Goal: Task Accomplishment & Management: Manage account settings

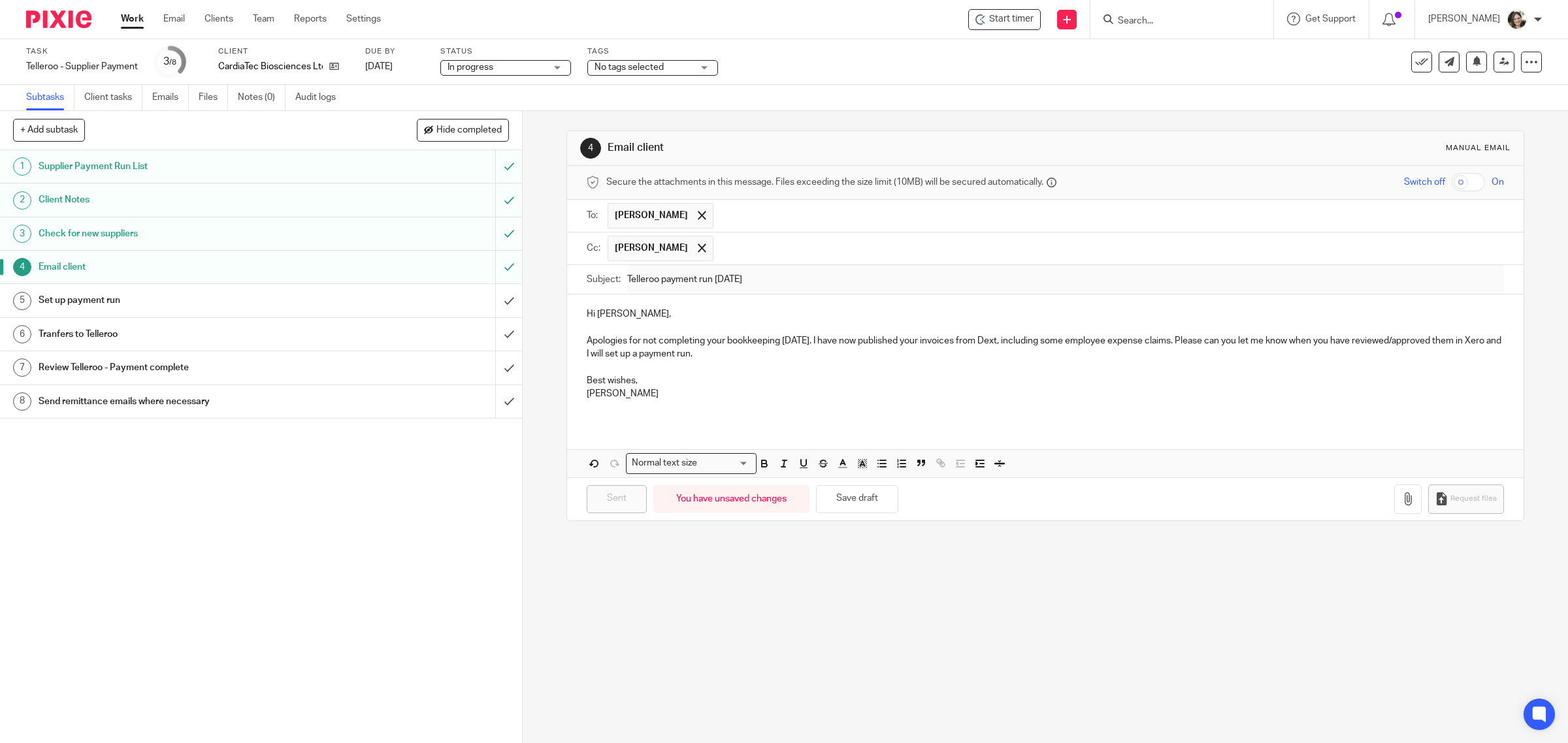
click at [380, 305] on div "Set up payment run" at bounding box center [260, 300] width 444 height 20
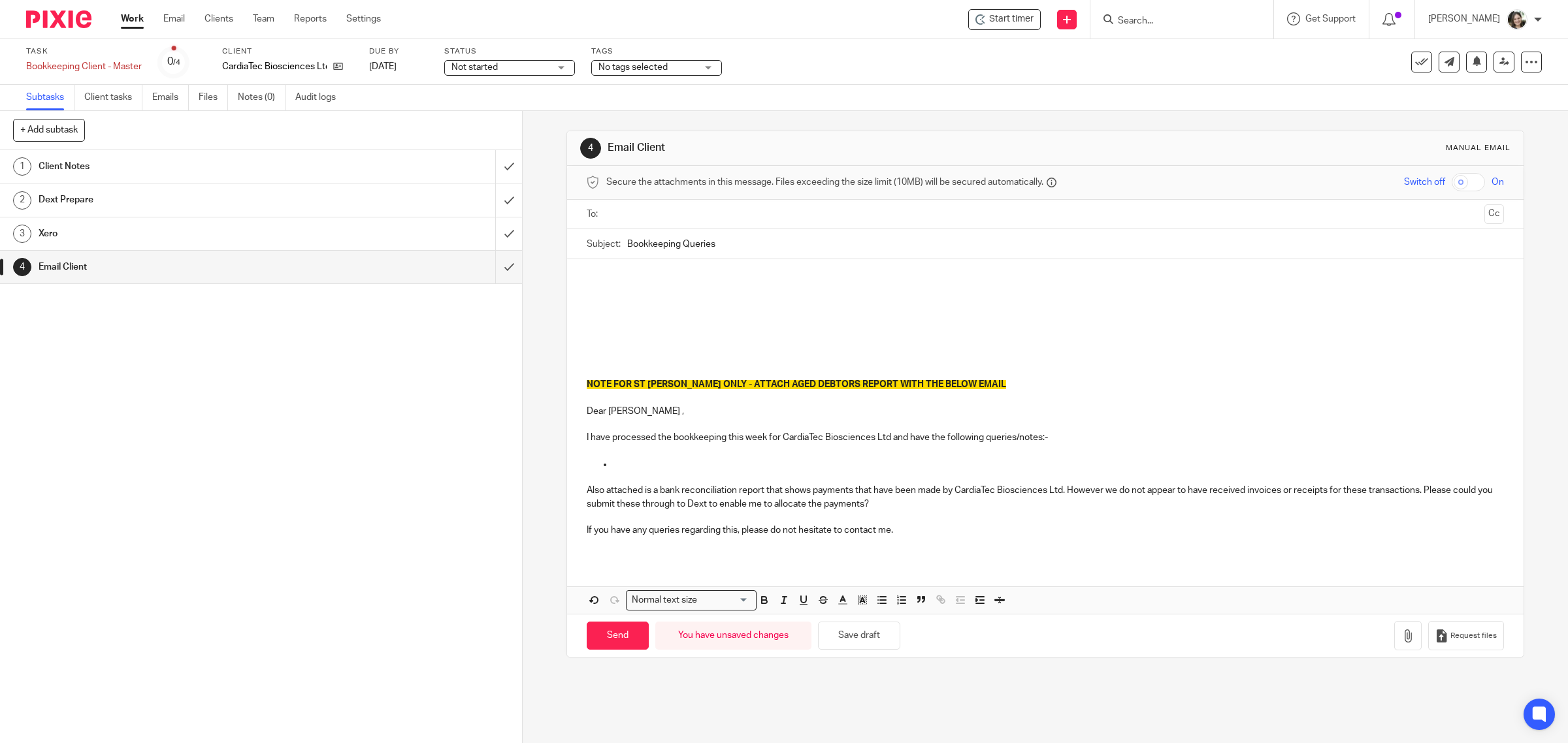
click at [639, 293] on p at bounding box center [1046, 291] width 918 height 13
drag, startPoint x: 585, startPoint y: 294, endPoint x: 594, endPoint y: 294, distance: 9.0
click at [594, 294] on p "THank you for all the Ibis invoices. Just missing" at bounding box center [1046, 291] width 918 height 13
click at [795, 289] on p "Thank you for all the Ibis invoices. Just missing" at bounding box center [1046, 291] width 918 height 13
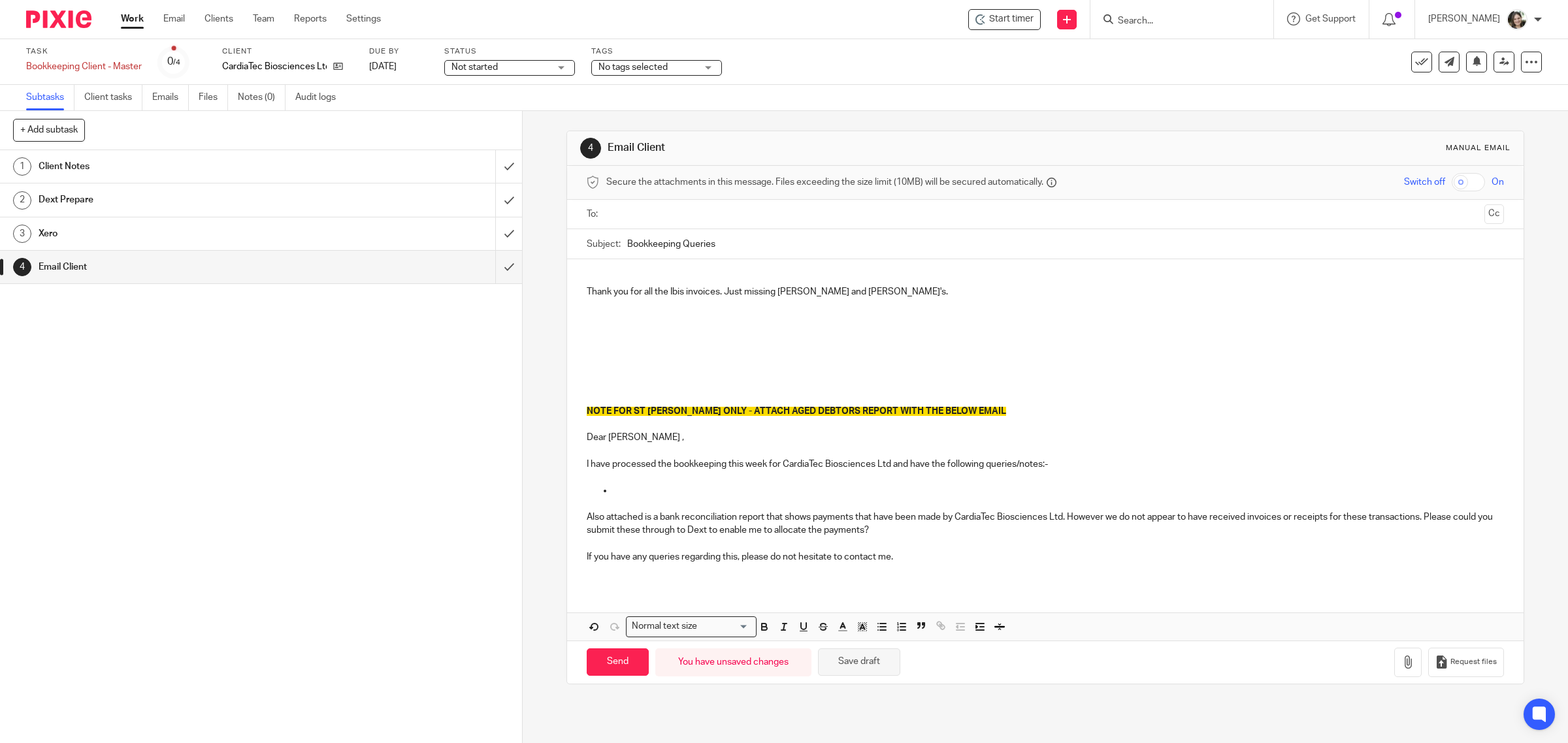
click at [871, 664] on button "Save draft" at bounding box center [860, 662] width 83 height 28
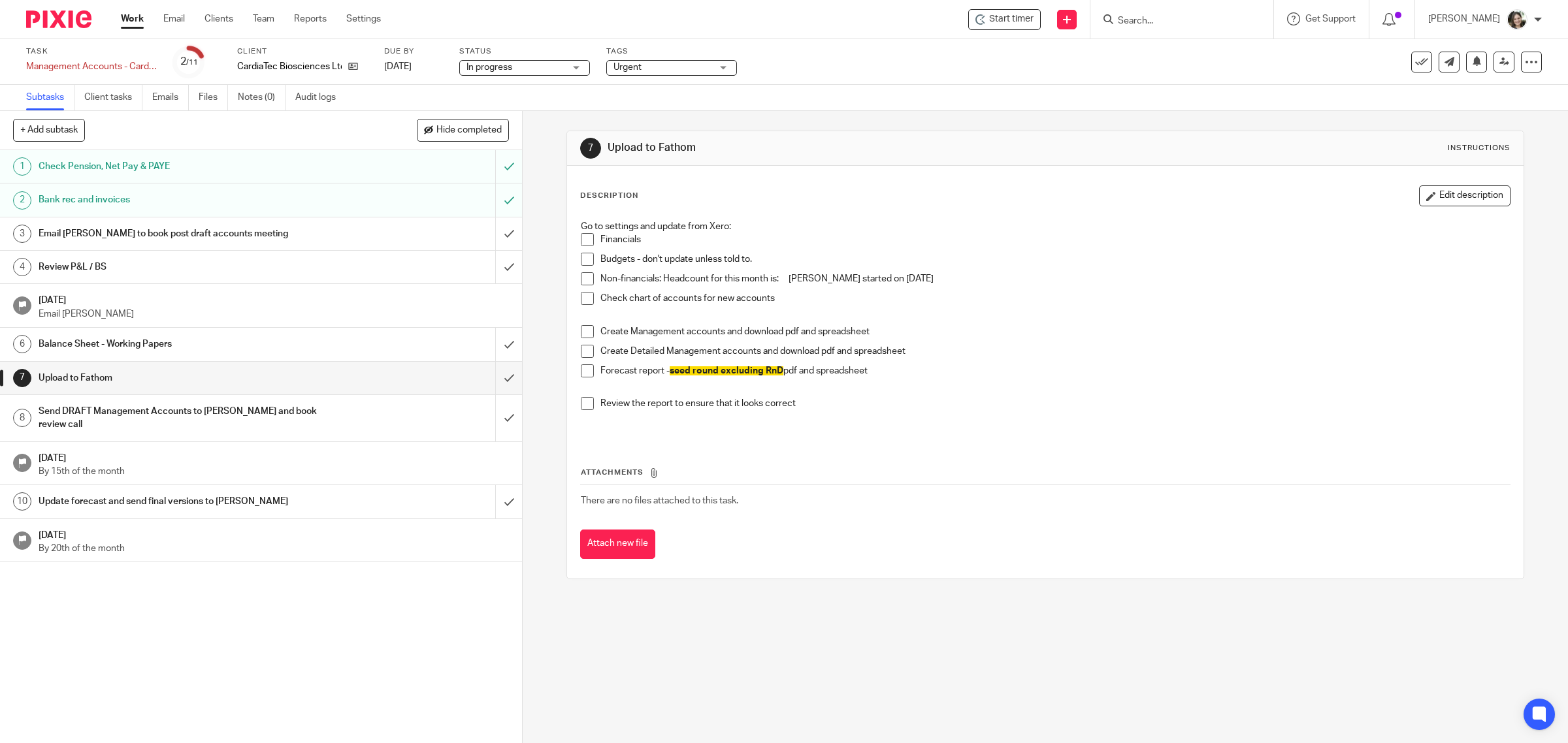
click at [142, 343] on h1 "Balance Sheet - Working Papers" at bounding box center [186, 344] width 296 height 20
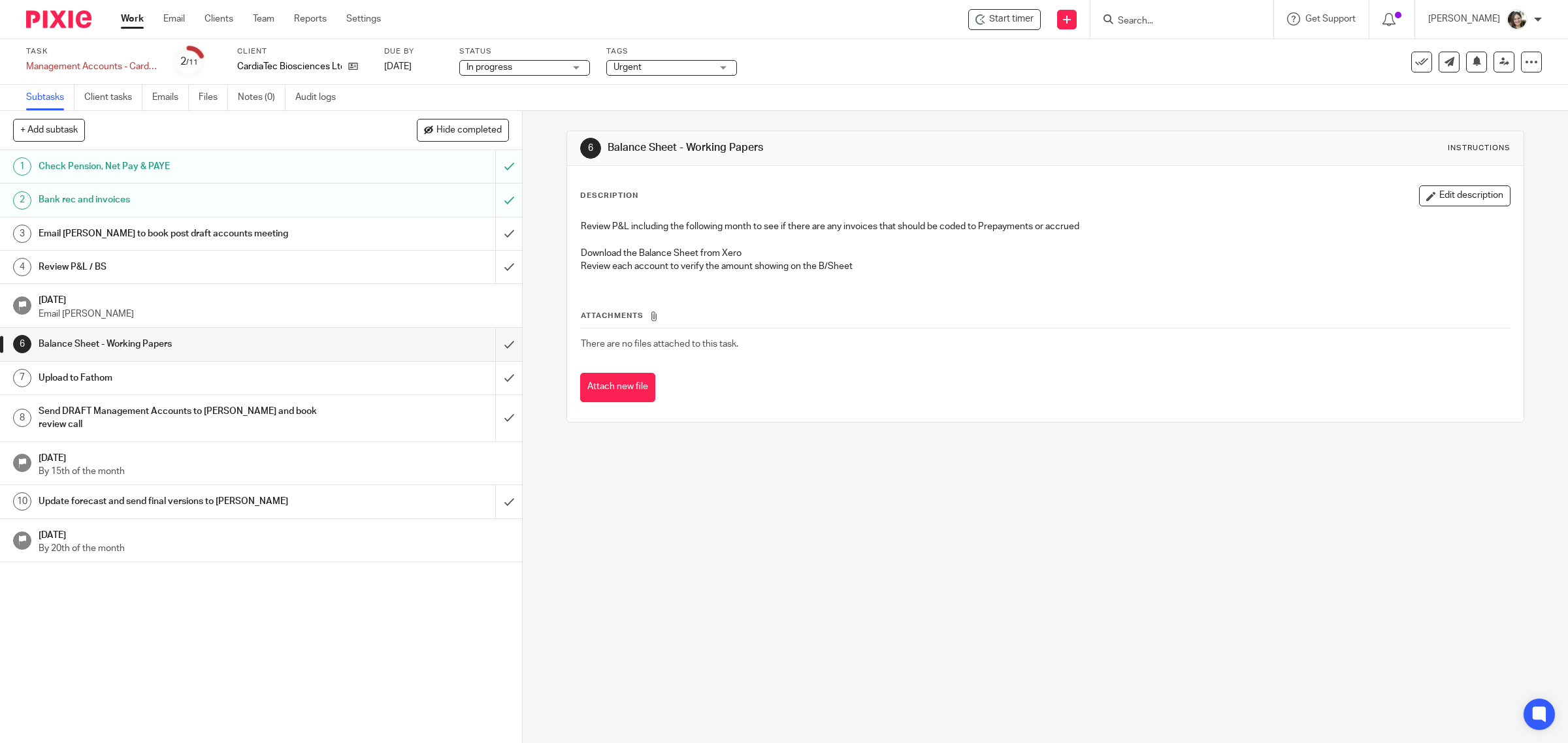
click at [135, 264] on h1 "Review P&L / BS" at bounding box center [186, 268] width 296 height 20
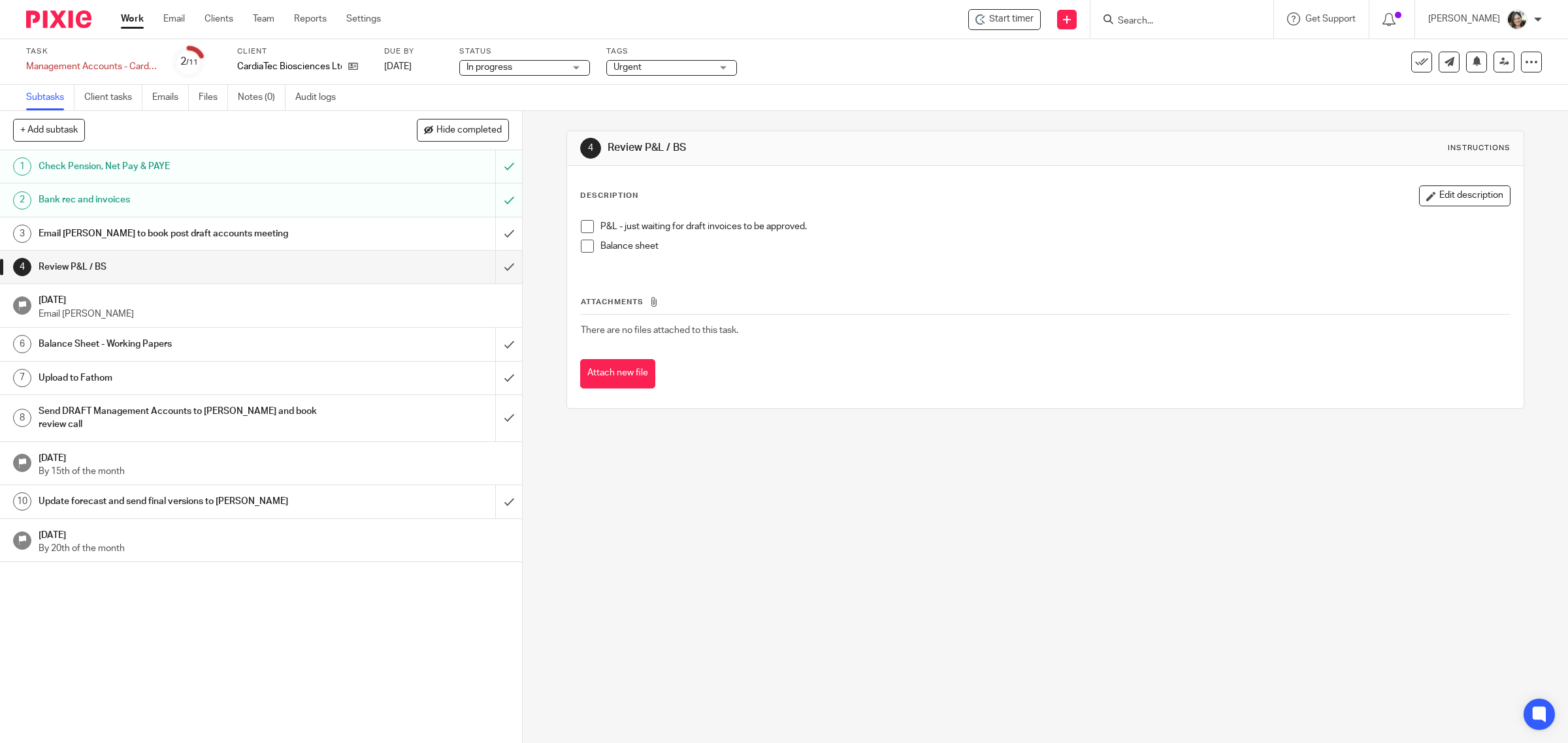
click at [155, 230] on h1 "Email [PERSON_NAME] to book post draft accounts meeting" at bounding box center [186, 234] width 296 height 20
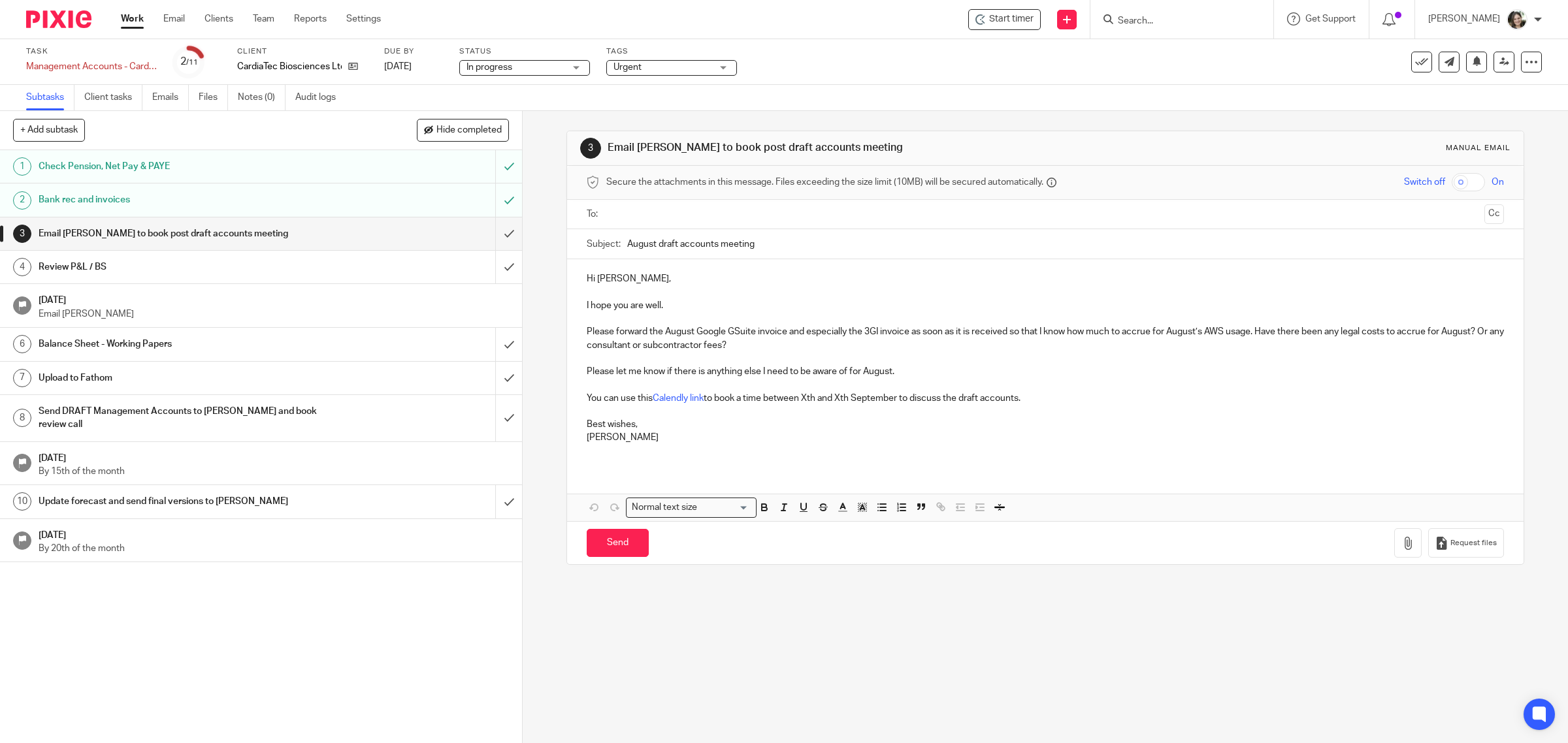
click at [145, 345] on h1 "Balance Sheet - Working Papers" at bounding box center [186, 344] width 296 height 20
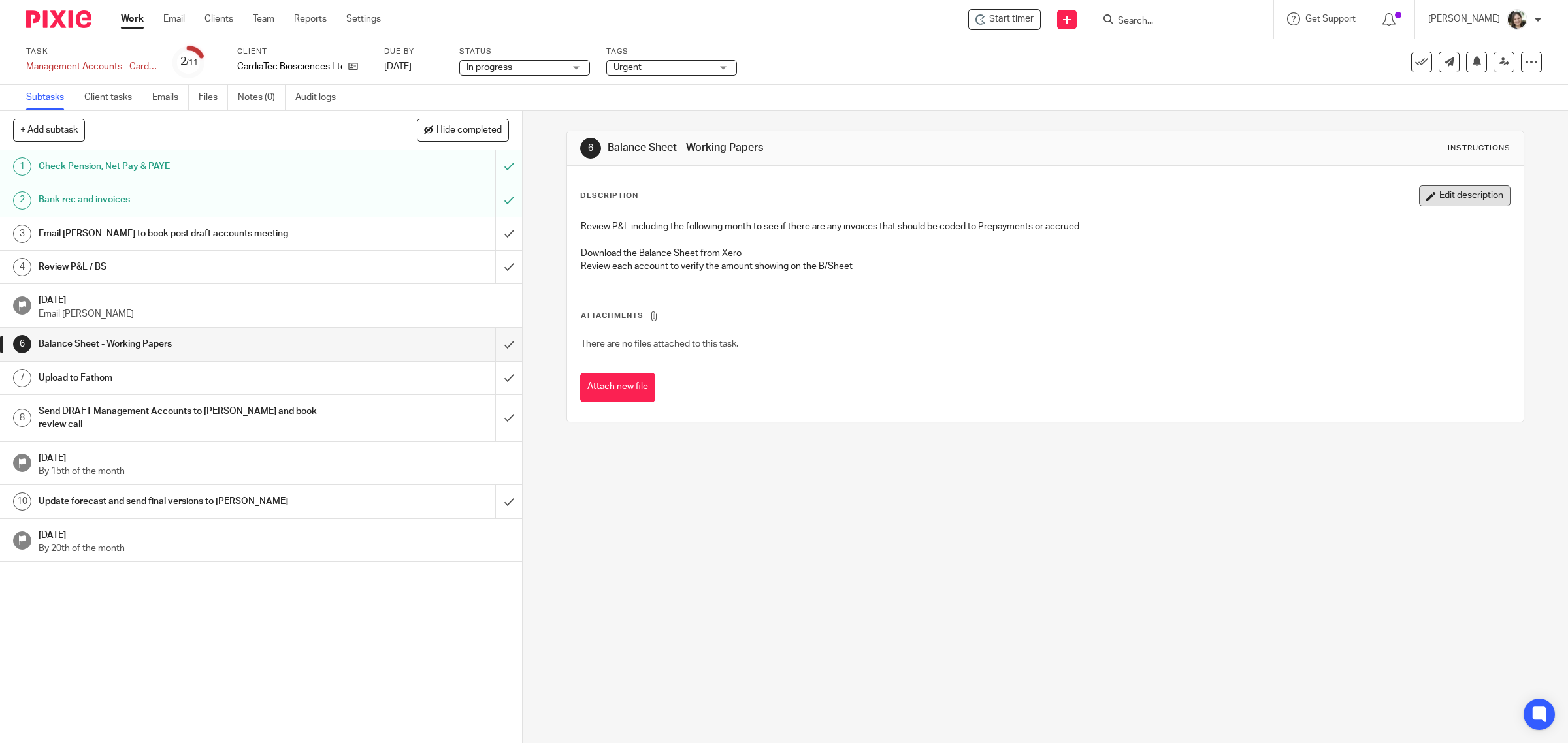
click at [1432, 200] on button "Edit description" at bounding box center [1466, 196] width 92 height 21
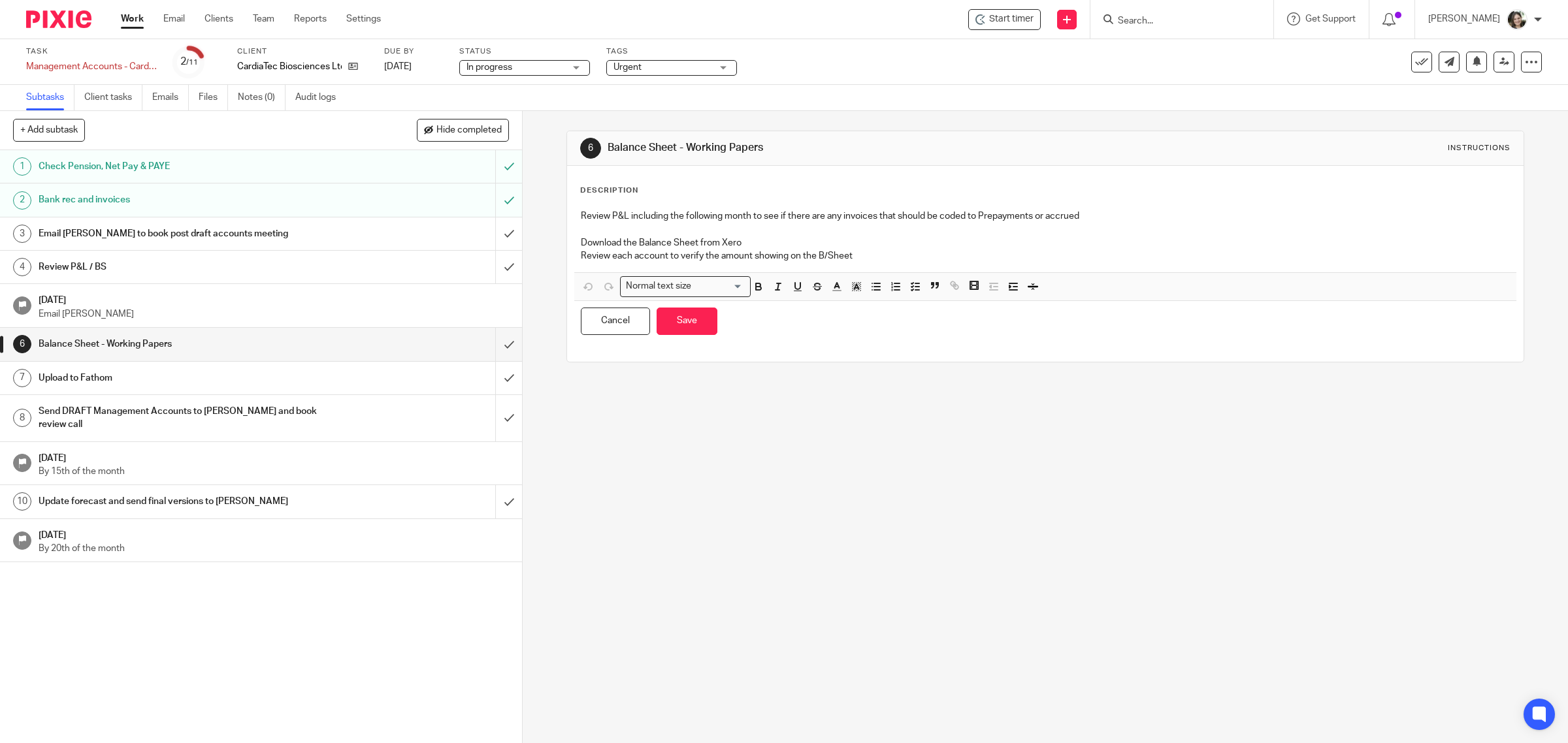
click at [581, 213] on p "Review P&L including the following month to see if there are any invoices that …" at bounding box center [1046, 216] width 930 height 13
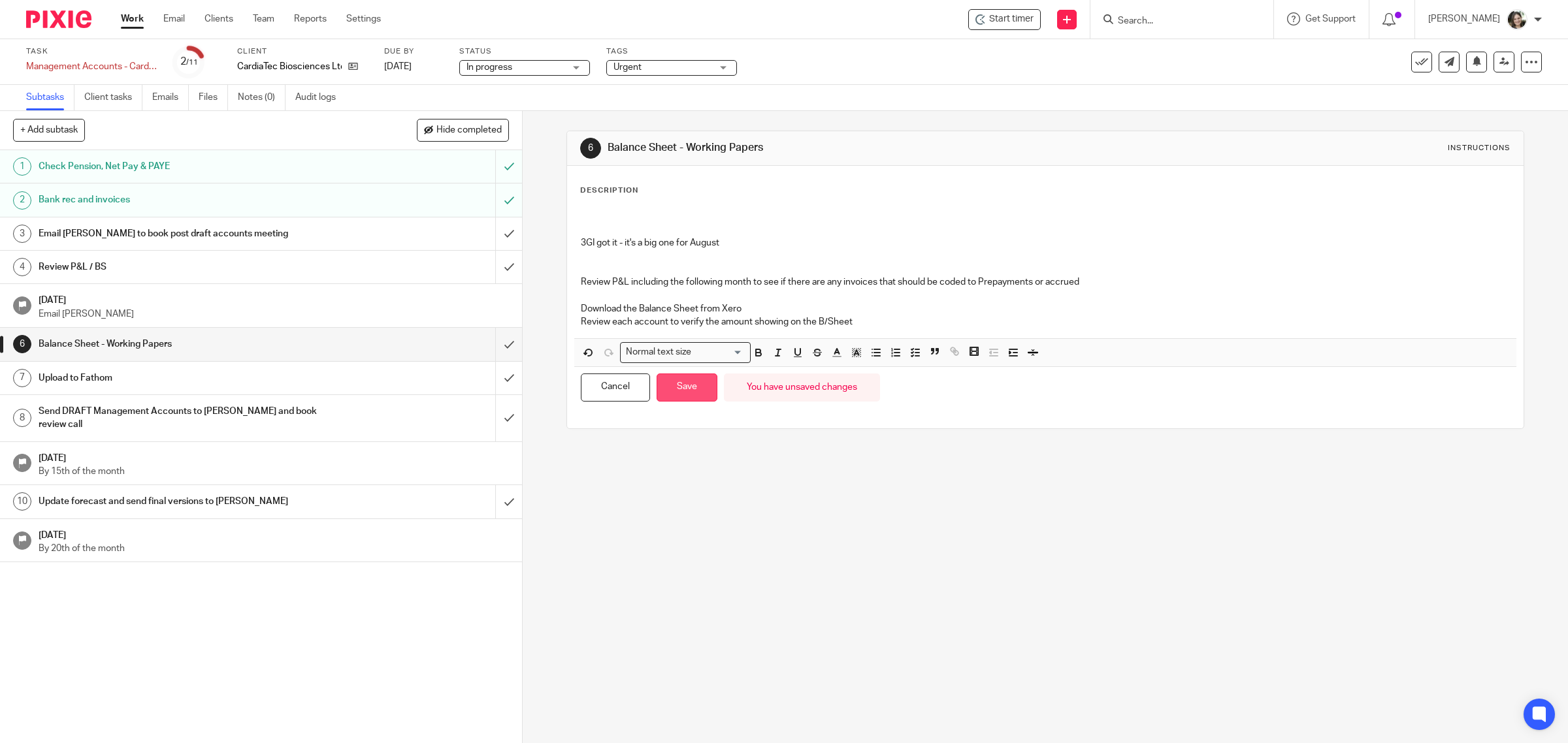
click at [686, 386] on button "Save" at bounding box center [687, 388] width 60 height 28
